Goal: Book appointment/travel/reservation

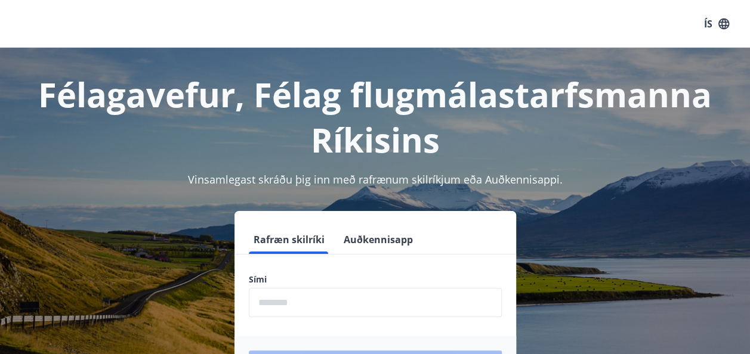
click at [304, 299] on input "phone" at bounding box center [375, 302] width 253 height 29
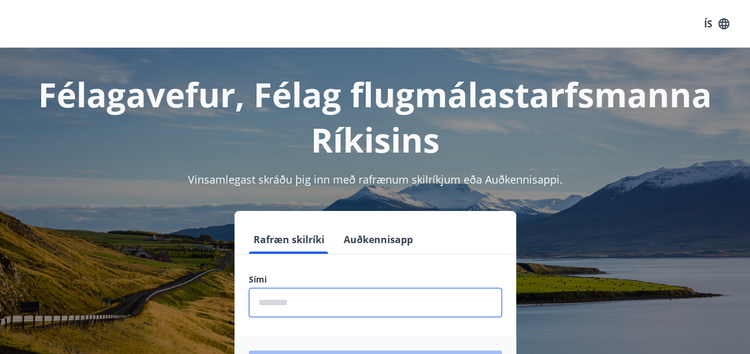
type input "********"
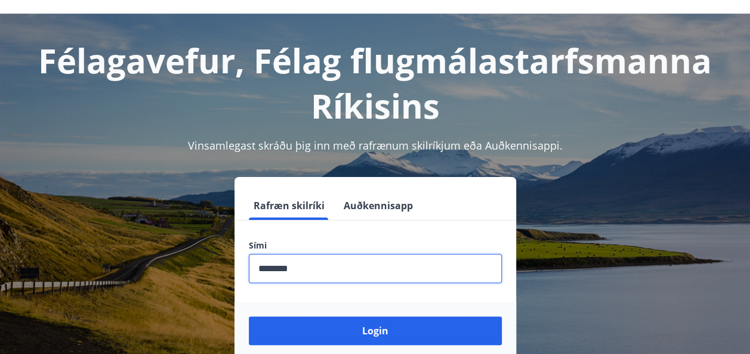
scroll to position [60, 0]
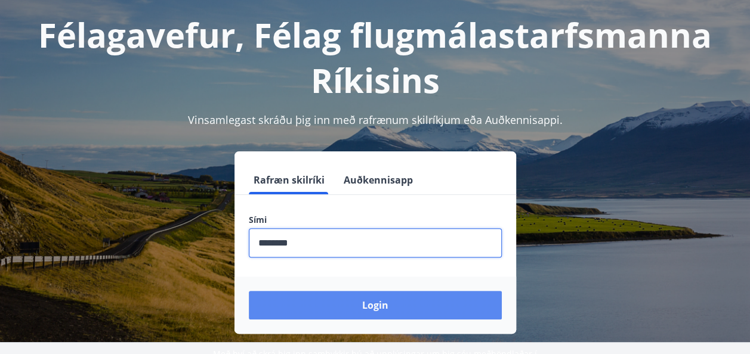
click at [432, 308] on button "Login" at bounding box center [375, 305] width 253 height 29
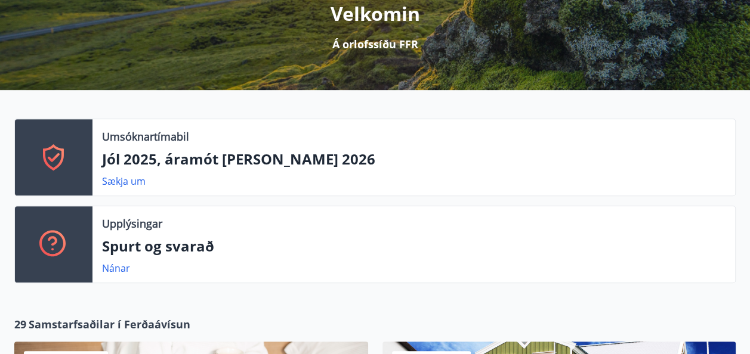
scroll to position [179, 0]
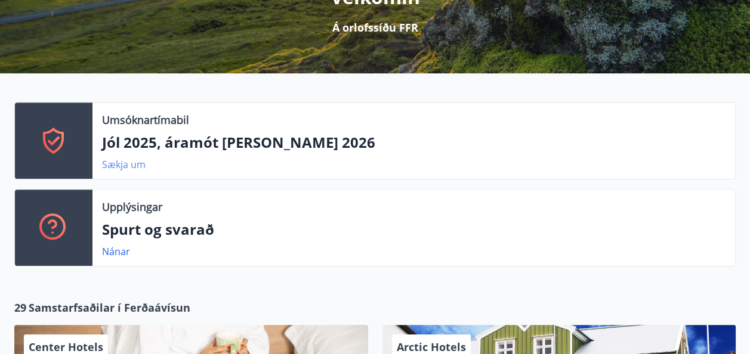
click at [128, 166] on link "Sækja um" at bounding box center [124, 164] width 44 height 13
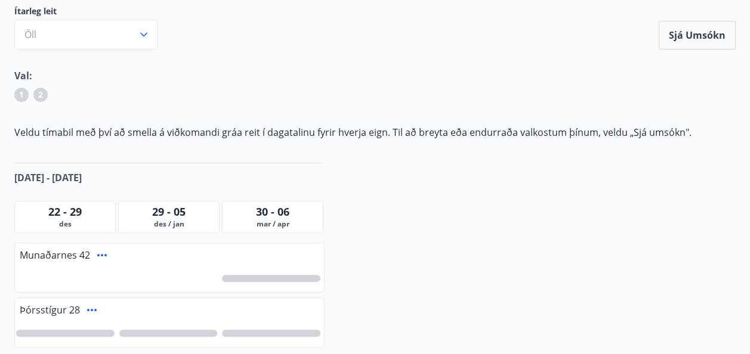
scroll to position [140, 0]
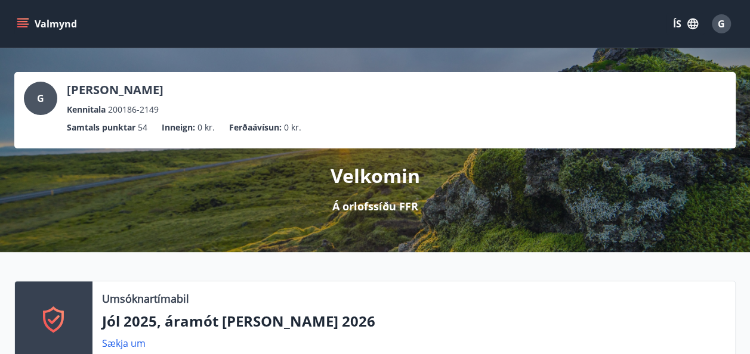
click at [16, 16] on button "Valmynd" at bounding box center [47, 23] width 67 height 21
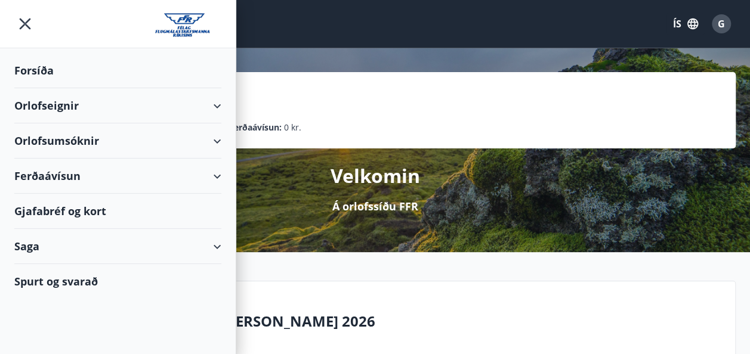
click at [169, 99] on div "Orlofseignir" at bounding box center [117, 105] width 207 height 35
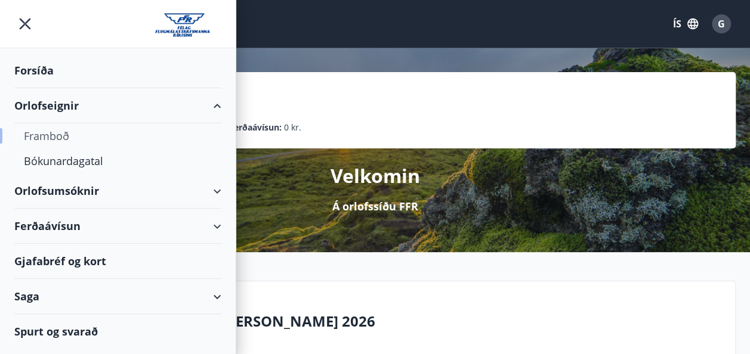
click at [48, 132] on div "Framboð" at bounding box center [118, 135] width 188 height 25
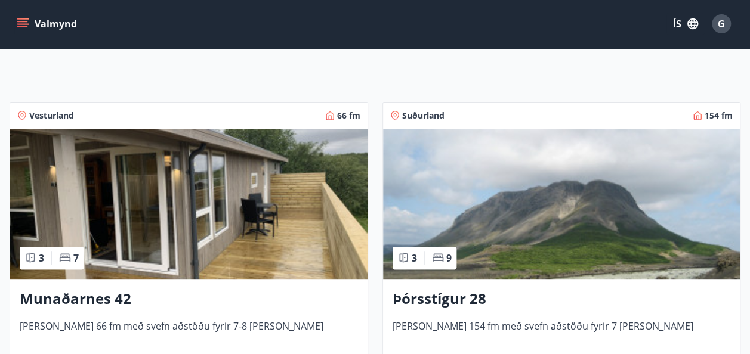
scroll to position [179, 0]
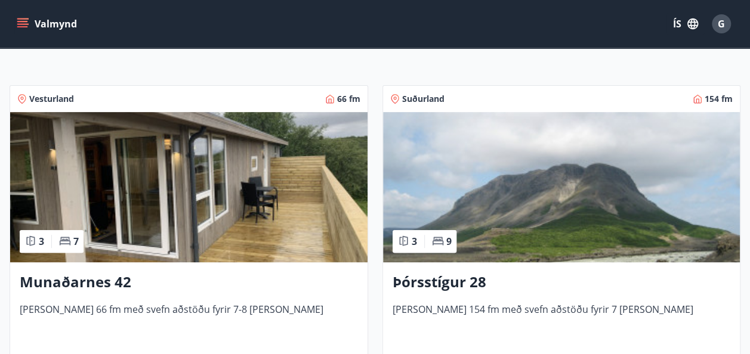
click at [243, 179] on img at bounding box center [188, 187] width 357 height 150
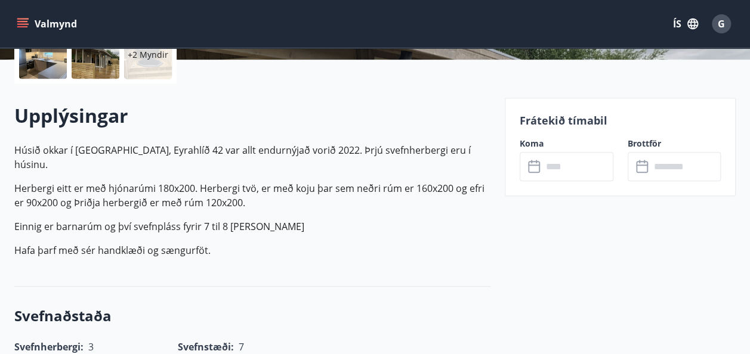
scroll to position [418, 0]
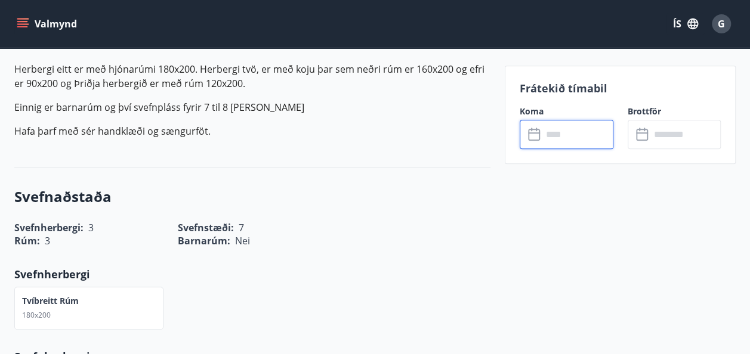
click at [557, 138] on input "text" at bounding box center [577, 134] width 71 height 29
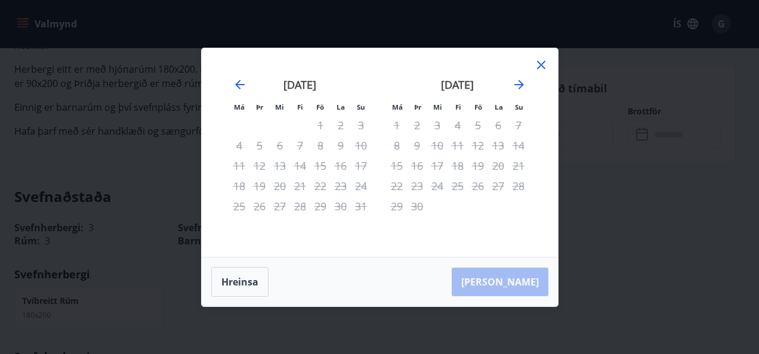
click at [483, 143] on div "12" at bounding box center [478, 145] width 20 height 20
click at [514, 142] on div "14" at bounding box center [518, 145] width 20 height 20
click at [520, 82] on icon "Move forward to switch to the next month." at bounding box center [519, 85] width 10 height 10
click at [241, 81] on icon "Move backward to switch to the previous month." at bounding box center [240, 85] width 14 height 14
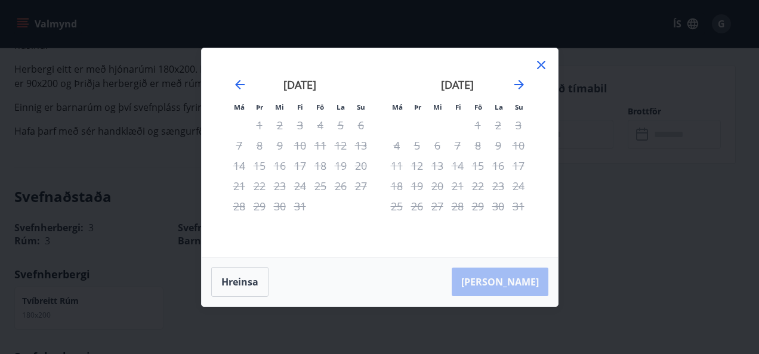
click at [542, 65] on icon at bounding box center [541, 65] width 8 height 8
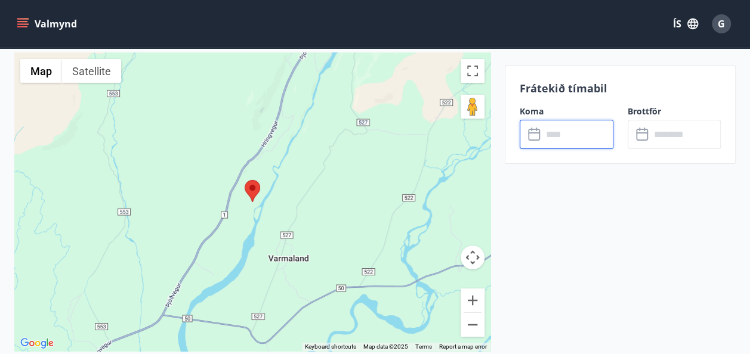
scroll to position [2097, 0]
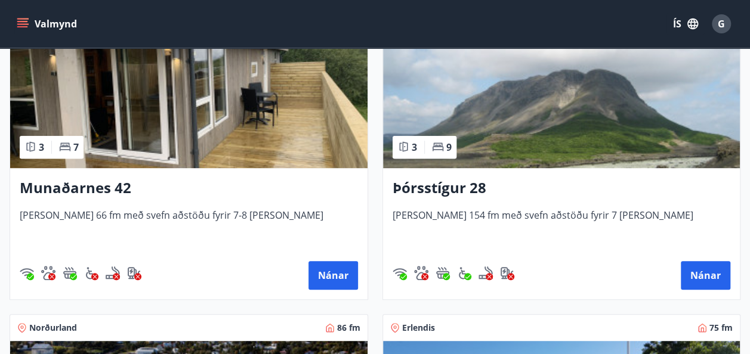
scroll to position [162, 0]
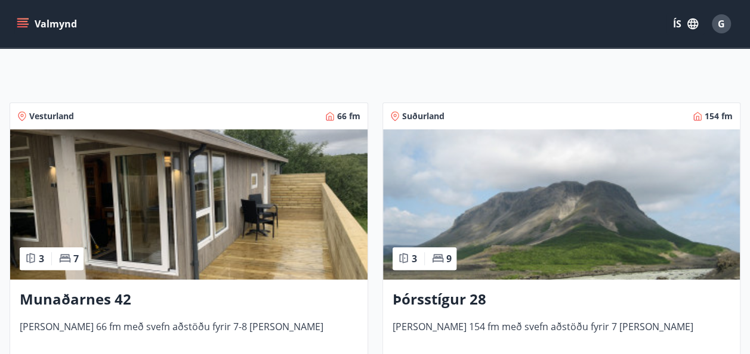
click at [33, 31] on button "Valmynd" at bounding box center [47, 23] width 67 height 21
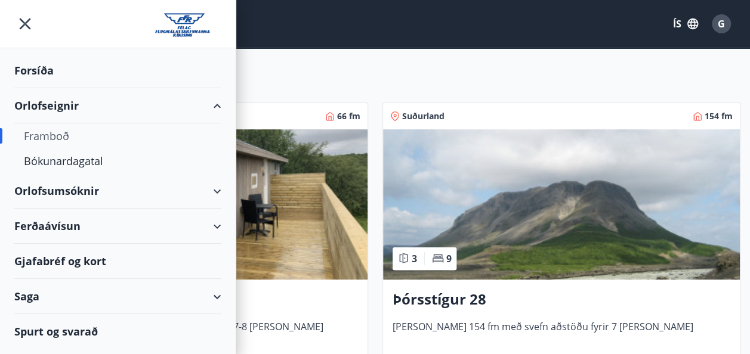
click at [149, 337] on div "Spurt og svarað" at bounding box center [117, 331] width 207 height 35
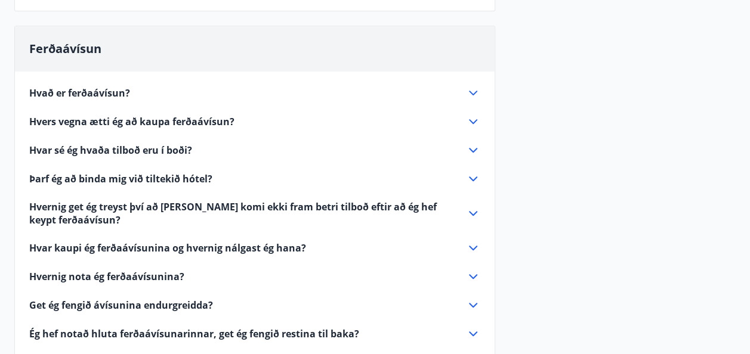
scroll to position [239, 0]
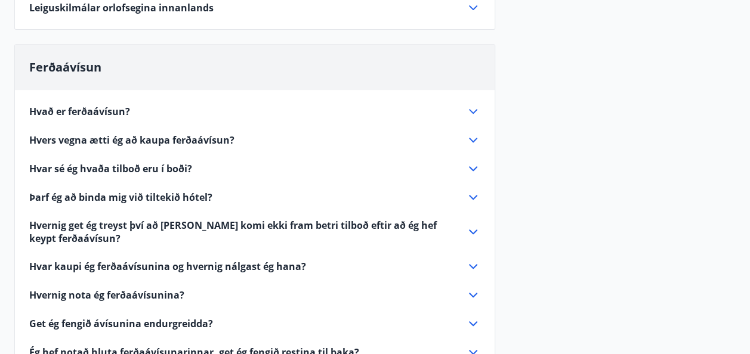
click at [472, 192] on icon at bounding box center [473, 197] width 14 height 14
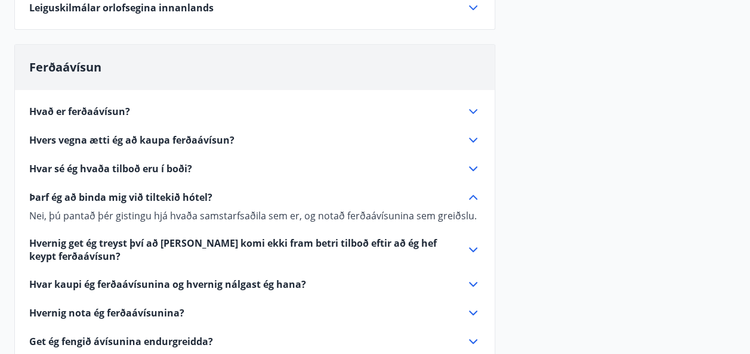
click at [475, 169] on icon at bounding box center [473, 169] width 14 height 14
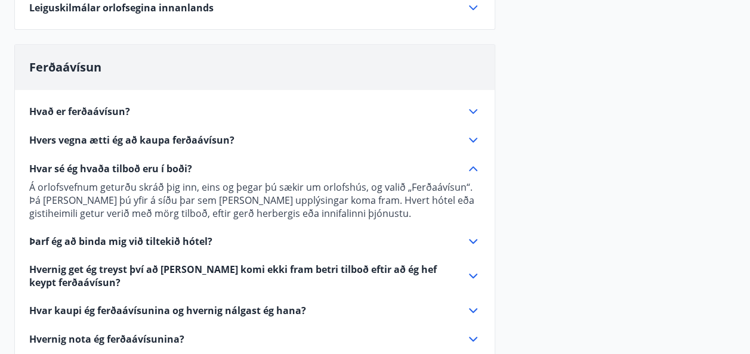
click at [471, 140] on icon at bounding box center [473, 140] width 8 height 5
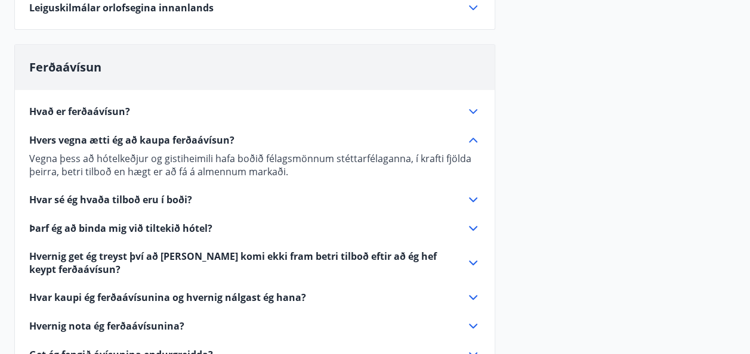
click at [475, 107] on icon at bounding box center [473, 111] width 14 height 14
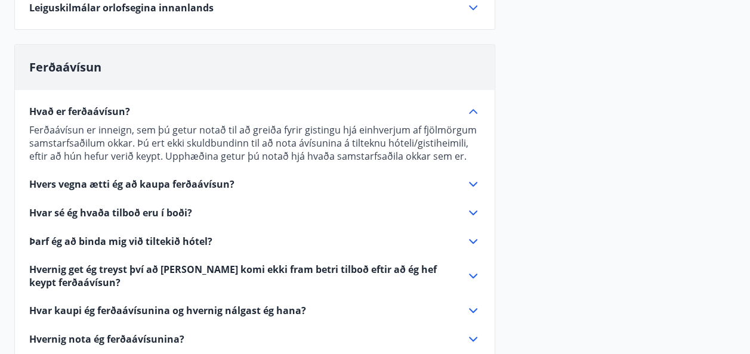
scroll to position [60, 0]
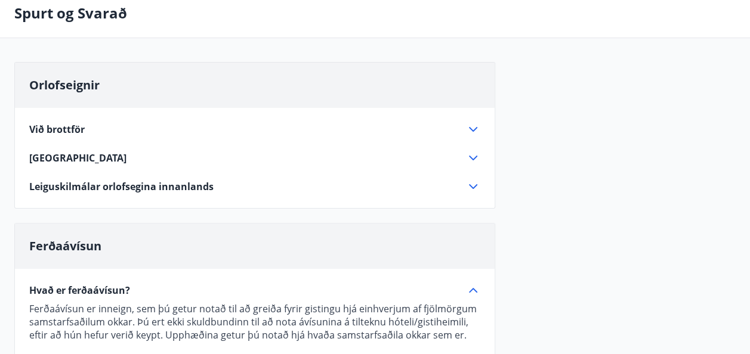
click at [471, 183] on icon at bounding box center [473, 187] width 14 height 14
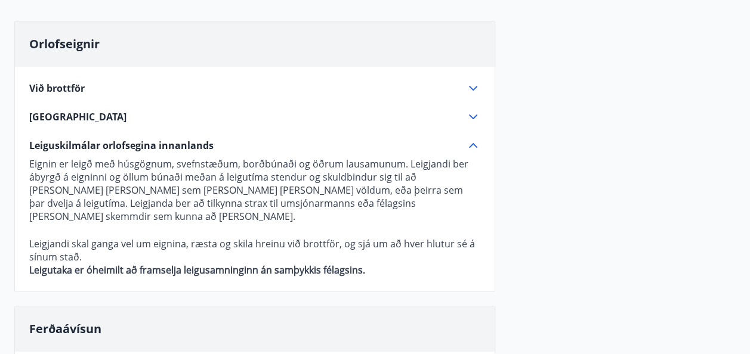
scroll to position [119, 0]
